Goal: Transaction & Acquisition: Book appointment/travel/reservation

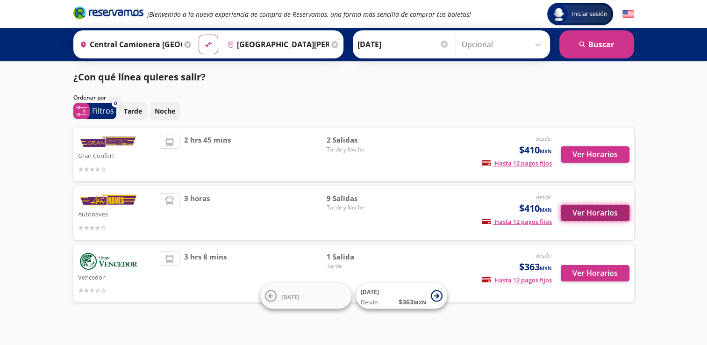
click at [587, 212] on button "Ver Horarios" at bounding box center [595, 213] width 69 height 16
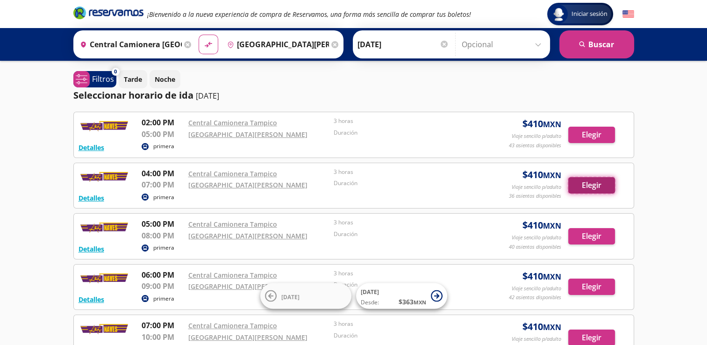
click at [582, 183] on button "Elegir" at bounding box center [591, 185] width 47 height 16
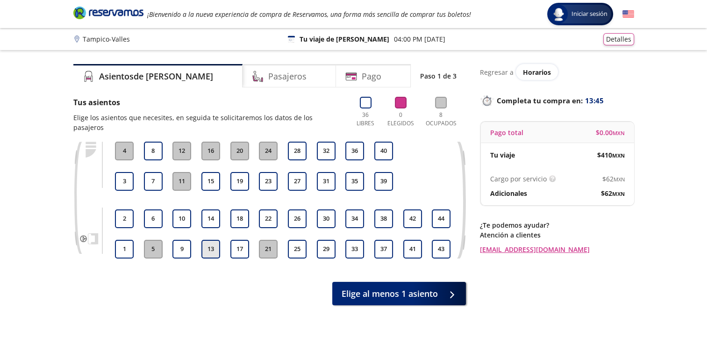
click at [204, 240] on button "13" at bounding box center [210, 249] width 19 height 19
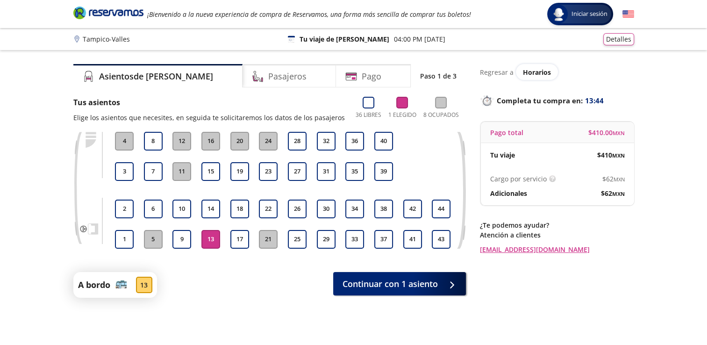
drag, startPoint x: 204, startPoint y: 233, endPoint x: 273, endPoint y: 261, distance: 74.8
click at [273, 261] on div "1 2 3 4 5 6 7 8 9 10 11 12 13 14 15 16 17 18 19 20 21 22 23 24 25 26 27 28 29 3…" at bounding box center [269, 197] width 393 height 131
click at [381, 281] on span "Continuar con 1 asiento" at bounding box center [390, 282] width 95 height 13
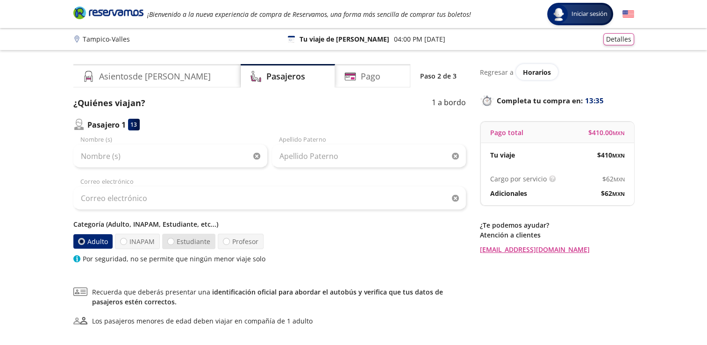
click at [187, 240] on label "Estudiante" at bounding box center [188, 241] width 53 height 15
click at [174, 240] on input "Estudiante" at bounding box center [171, 241] width 6 height 6
radio input "true"
radio input "false"
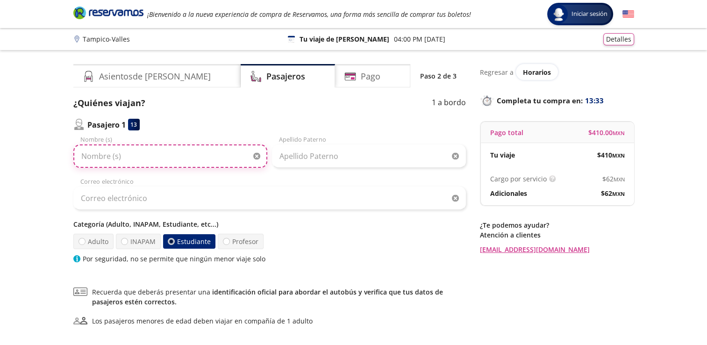
click at [135, 160] on input "Nombre (s)" at bounding box center [170, 155] width 194 height 23
type input "[PERSON_NAME]"
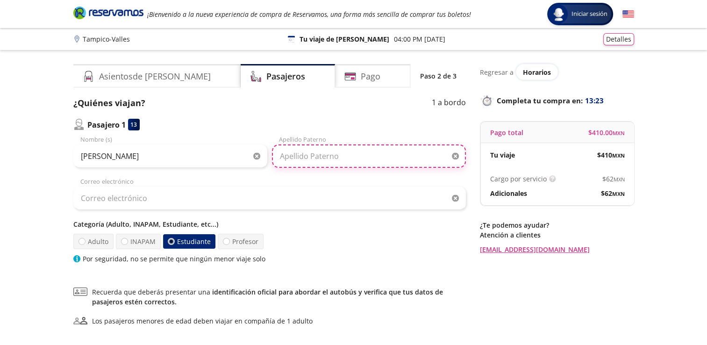
click at [335, 152] on input "Apellido Paterno" at bounding box center [369, 155] width 194 height 23
type input "[PERSON_NAME]"
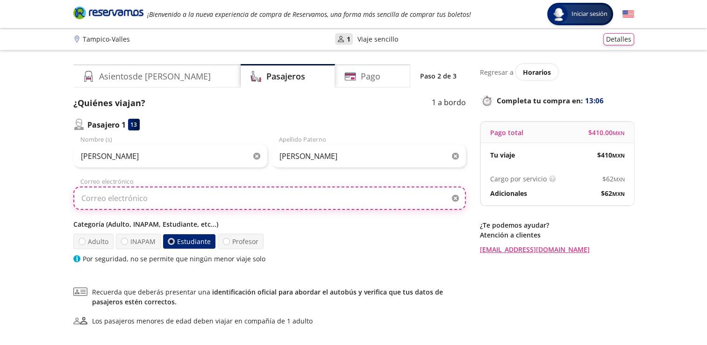
click at [200, 199] on input "Correo electrónico" at bounding box center [269, 198] width 393 height 23
type input "[EMAIL_ADDRESS][DOMAIN_NAME]"
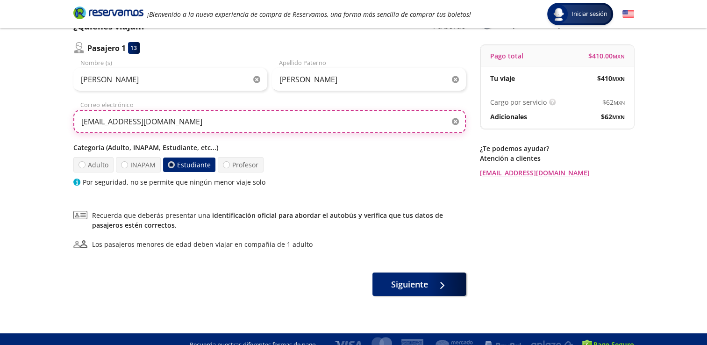
scroll to position [88, 0]
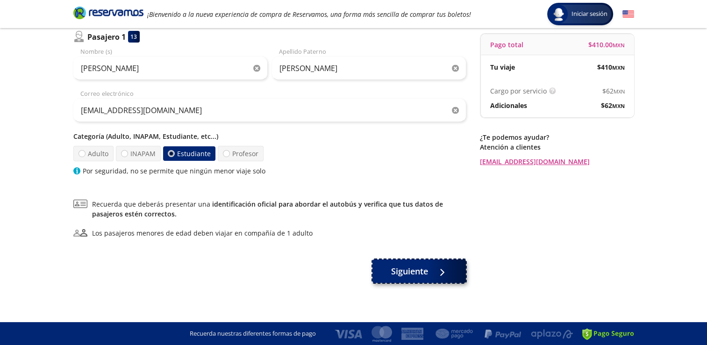
click at [413, 267] on span "Siguiente" at bounding box center [409, 271] width 37 height 13
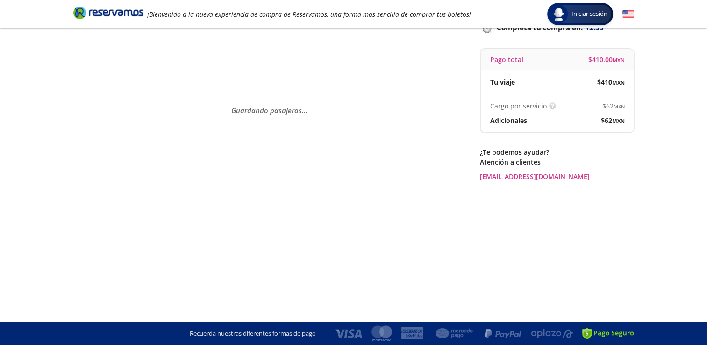
scroll to position [0, 0]
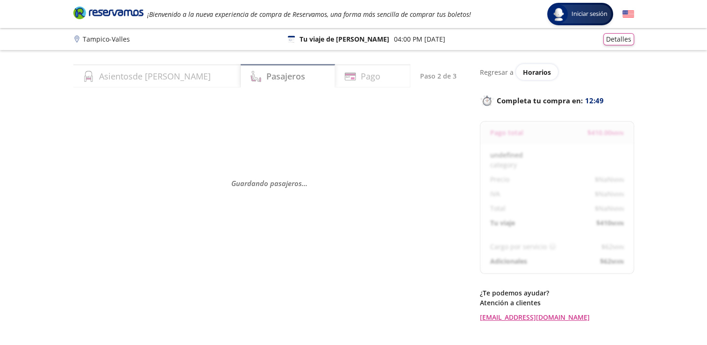
select select "MX"
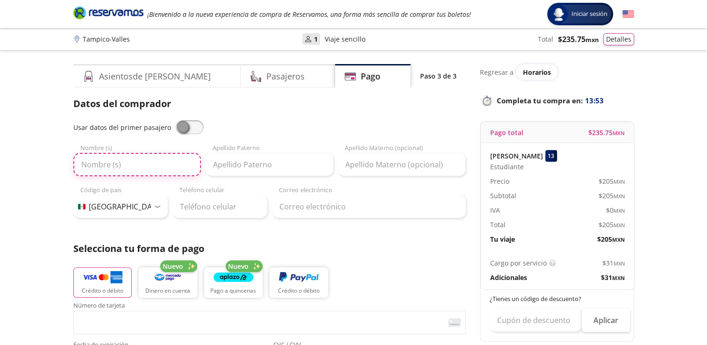
click at [144, 167] on input "Nombre (s)" at bounding box center [137, 164] width 128 height 23
type input "[PERSON_NAME]"
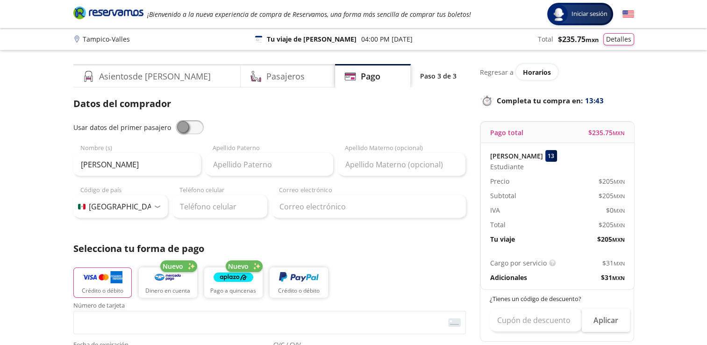
click at [186, 125] on span at bounding box center [190, 127] width 28 height 14
click at [176, 120] on input "checkbox" at bounding box center [176, 120] width 0 height 0
type input "[PERSON_NAME]"
type input "[EMAIL_ADDRESS][DOMAIN_NAME]"
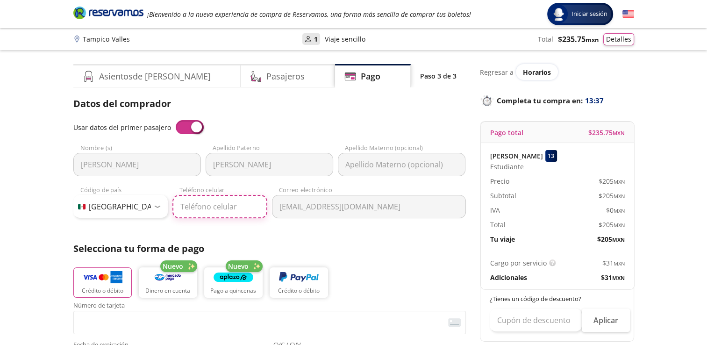
click at [211, 207] on input "Teléfono celular" at bounding box center [220, 206] width 95 height 23
type input "48114"
